Goal: Task Accomplishment & Management: Manage account settings

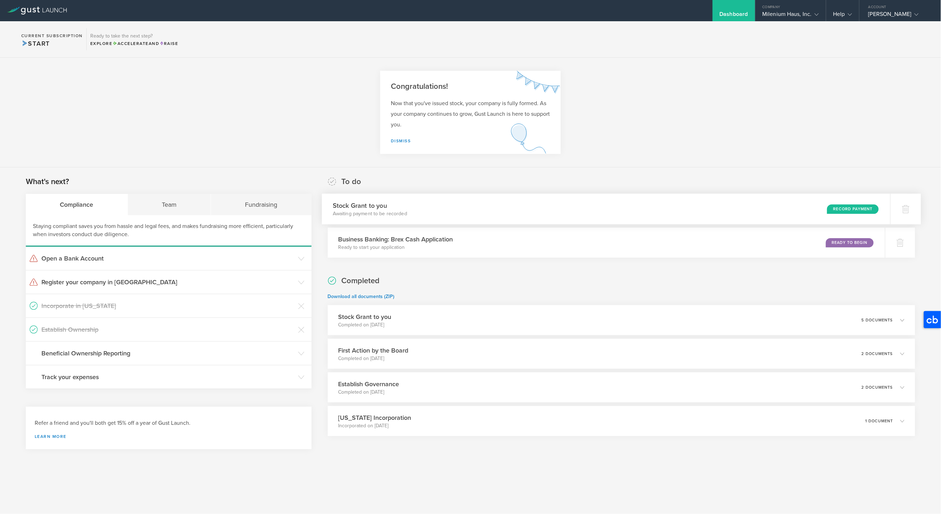
click at [855, 208] on div "Record Payment" at bounding box center [853, 209] width 52 height 10
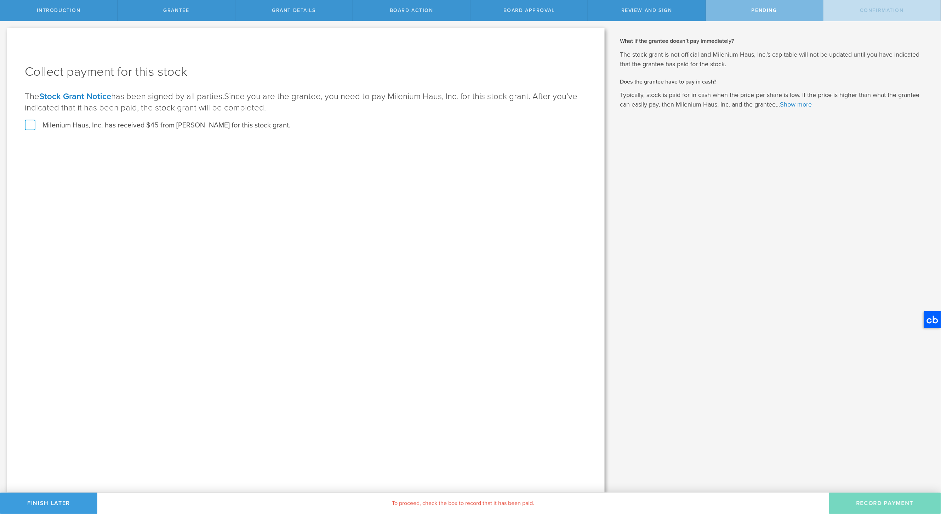
click at [30, 125] on label "Milenium Haus, Inc. has received $45 from [PERSON_NAME] for this stock grant." at bounding box center [158, 125] width 266 height 9
click at [0, 0] on input "Milenium Haus, Inc. has received $45 from [PERSON_NAME] for this stock grant." at bounding box center [0, 0] width 0 height 0
click at [879, 505] on button "Record Payment" at bounding box center [885, 503] width 112 height 21
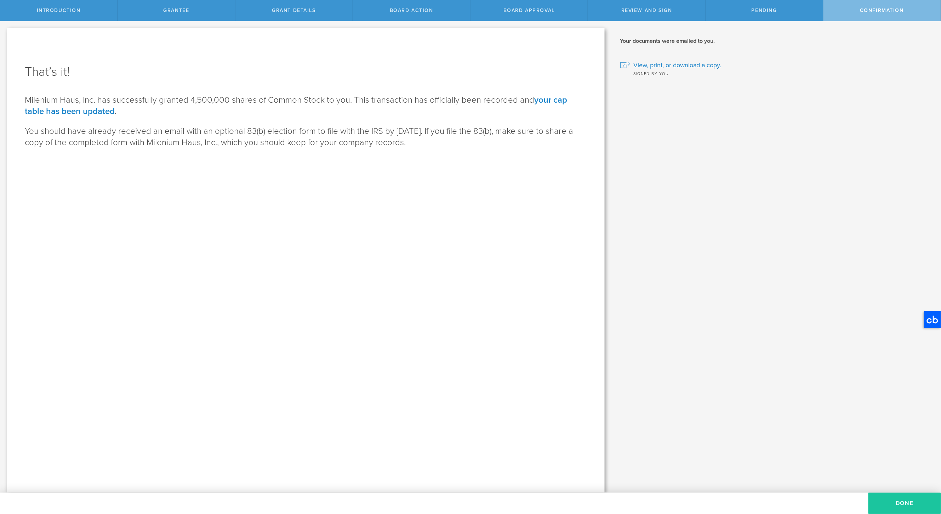
click at [894, 503] on button "Done" at bounding box center [904, 503] width 73 height 21
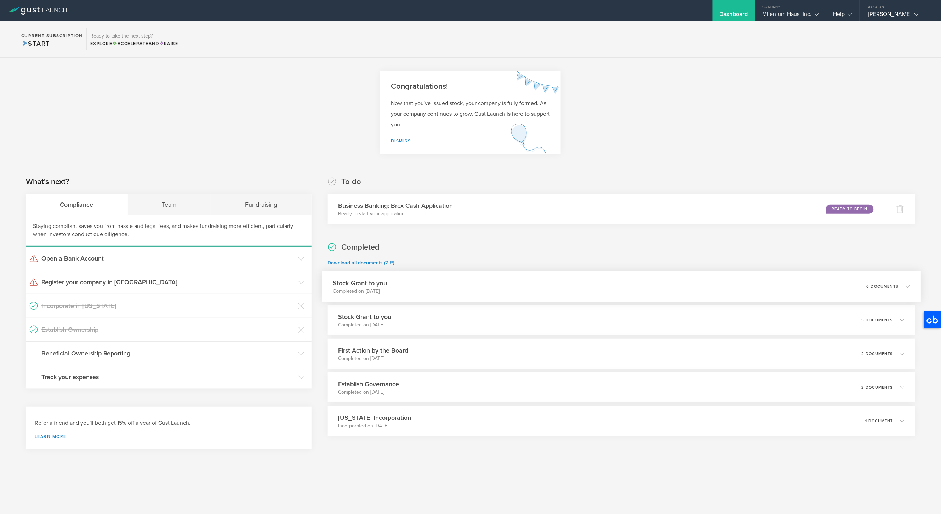
click at [766, 281] on div "Stock Grant to you Completed on Aug 27, 2025 6 documents" at bounding box center [621, 286] width 599 height 31
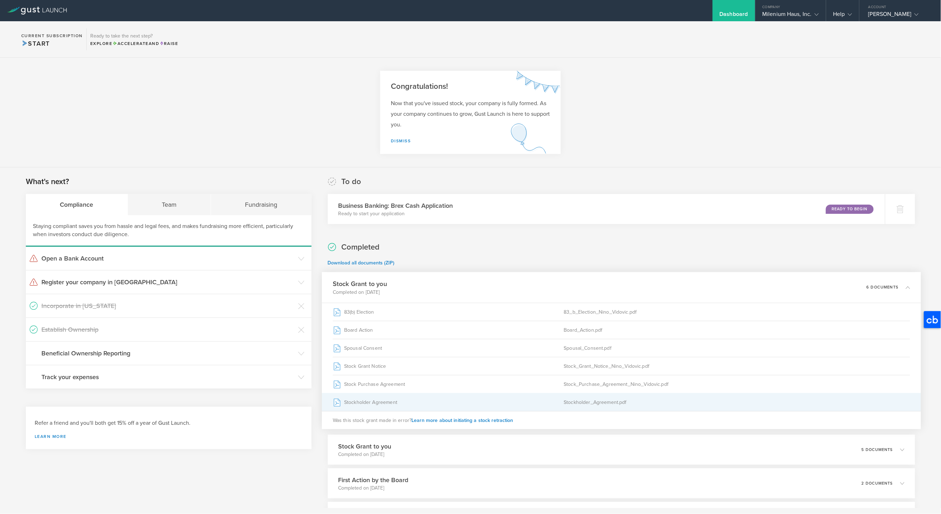
click at [437, 406] on div "Stockholder Agreement" at bounding box center [448, 402] width 231 height 18
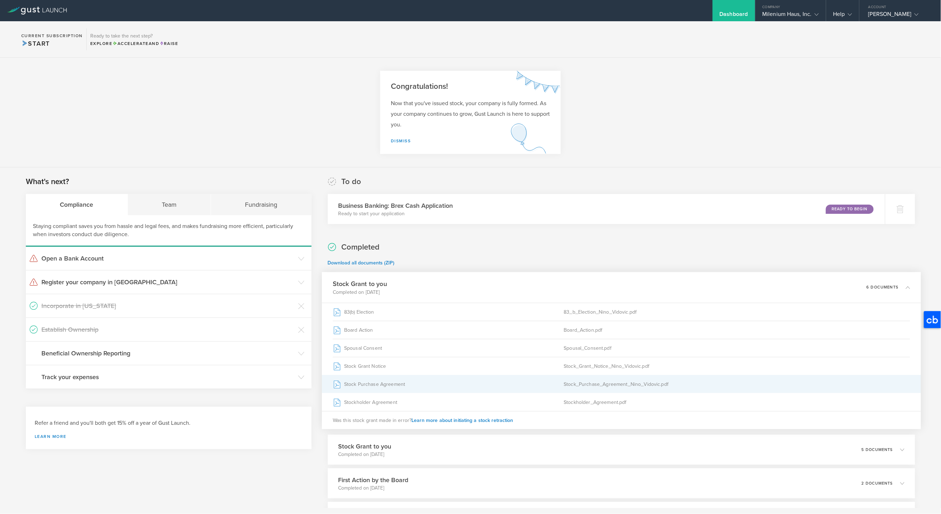
click at [619, 381] on div "Stock_Purchase_Agreement_Nino_Vidovic.pdf" at bounding box center [736, 384] width 346 height 18
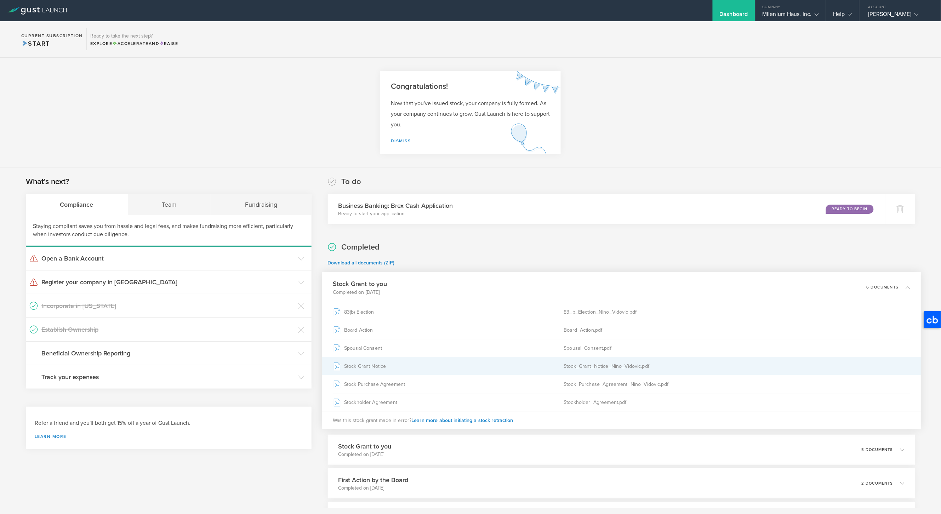
click at [570, 360] on div "Stock_Grant_Notice_Nino_Vidovic.pdf" at bounding box center [736, 366] width 346 height 18
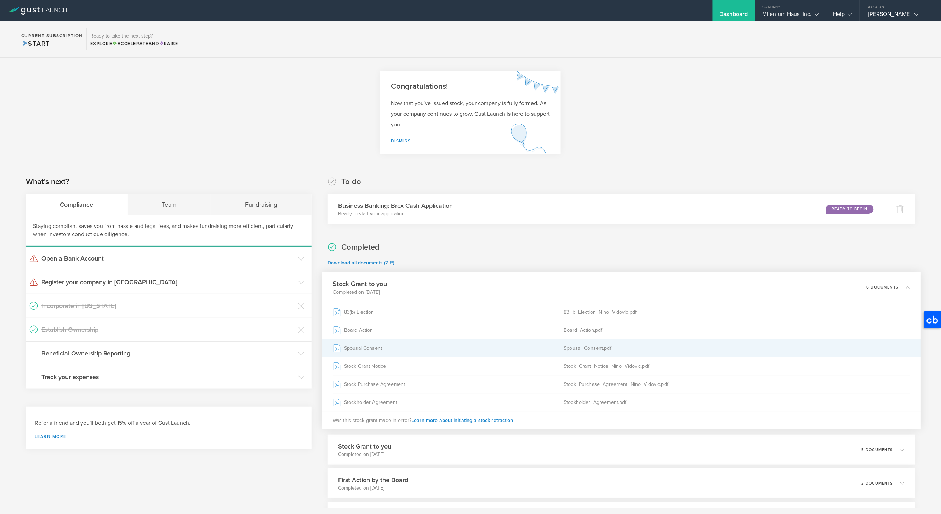
click at [521, 344] on div "Spousal Consent" at bounding box center [448, 348] width 231 height 18
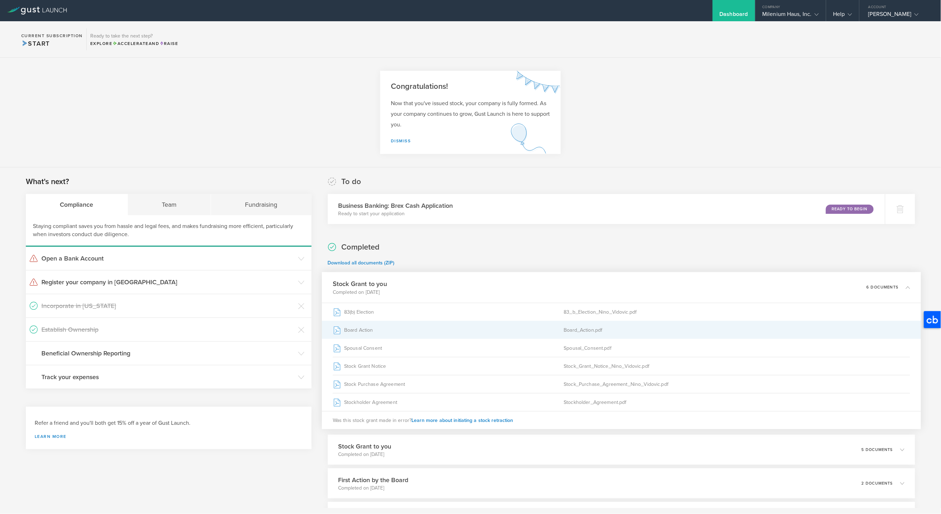
click at [533, 327] on div "Board Action" at bounding box center [448, 330] width 231 height 18
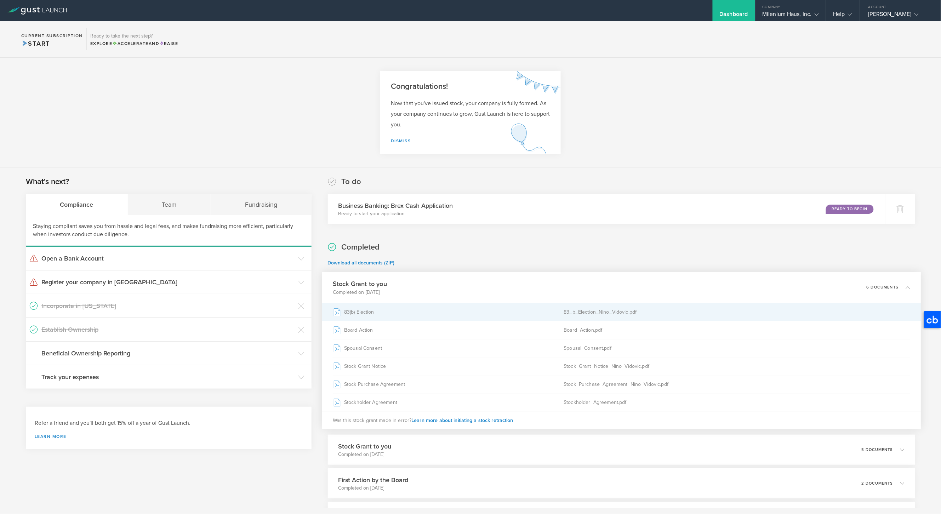
click at [520, 312] on div "83(b) Election" at bounding box center [448, 312] width 231 height 18
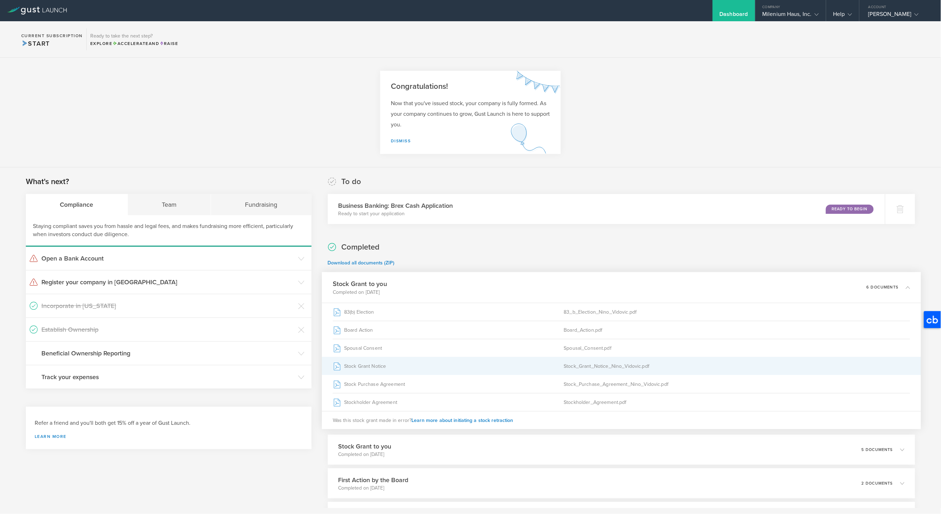
click at [571, 367] on div "Stock_Grant_Notice_Nino_Vidovic.pdf" at bounding box center [736, 366] width 346 height 18
